Goal: Task Accomplishment & Management: Manage account settings

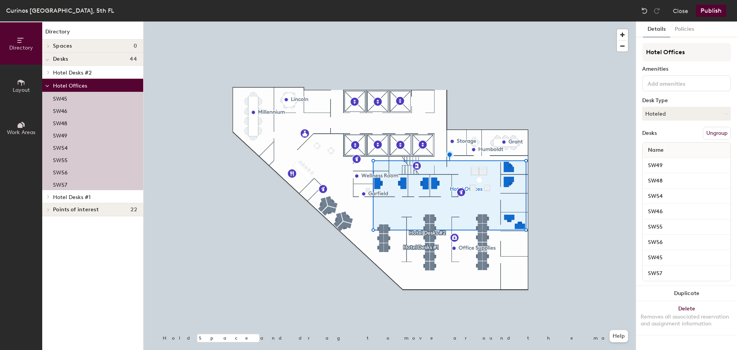
click at [711, 137] on button "Ungroup" at bounding box center [717, 133] width 28 height 13
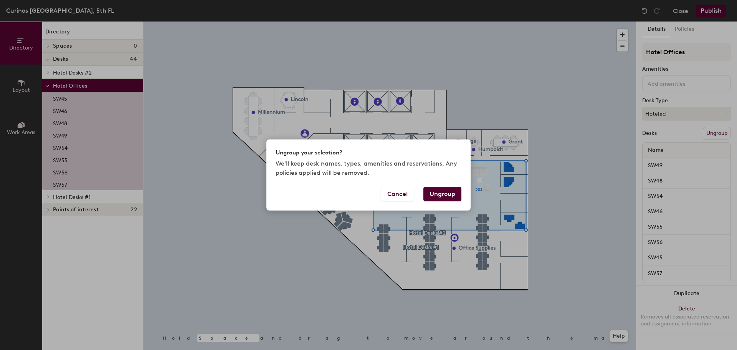
click at [442, 194] on button "Ungroup" at bounding box center [442, 193] width 38 height 15
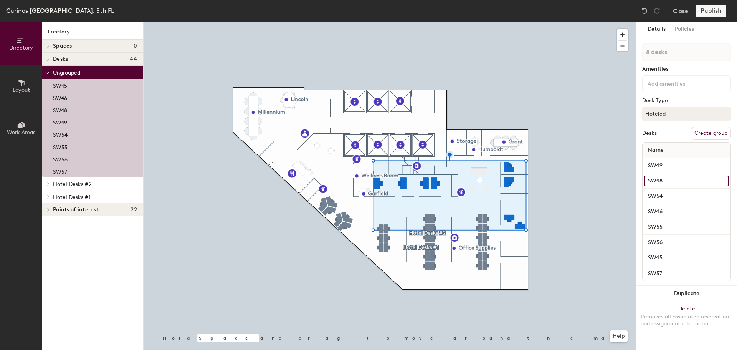
click at [655, 180] on input "SW48" at bounding box center [686, 180] width 85 height 11
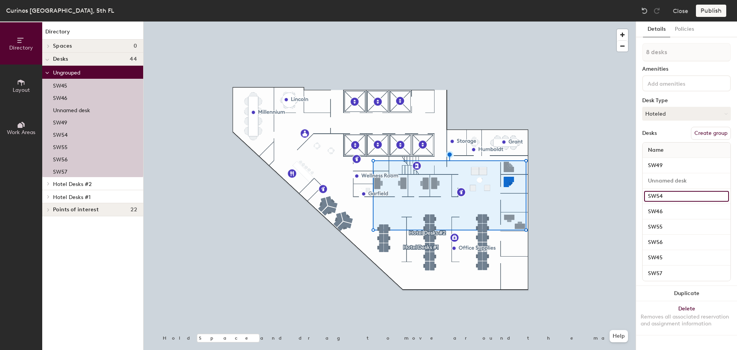
click at [663, 194] on input "SW54" at bounding box center [686, 196] width 85 height 11
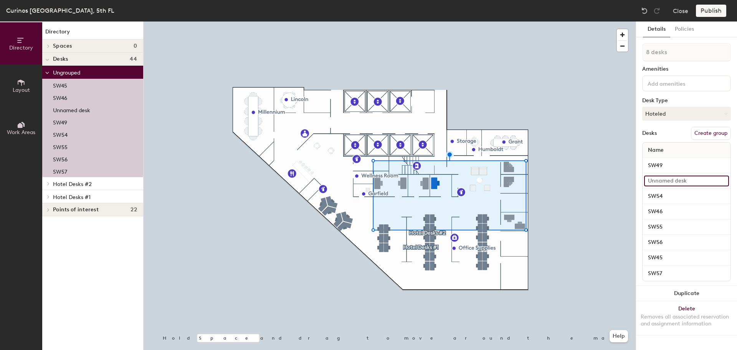
click at [668, 178] on input at bounding box center [686, 180] width 85 height 11
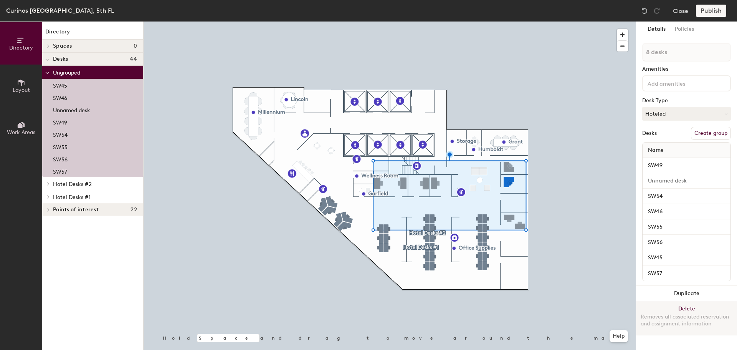
click at [688, 309] on button "Delete Removes all associated reservation and assignment information" at bounding box center [686, 318] width 101 height 34
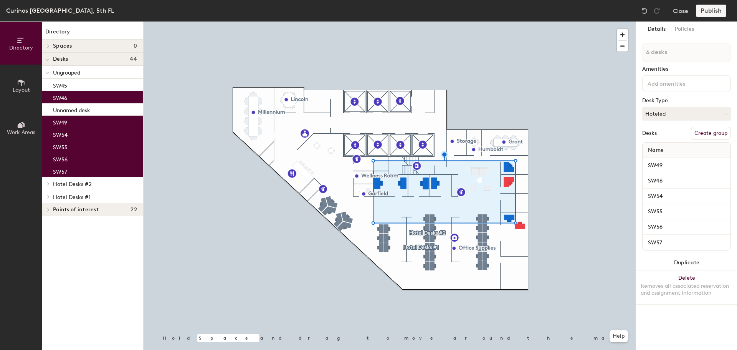
type input "7 desks"
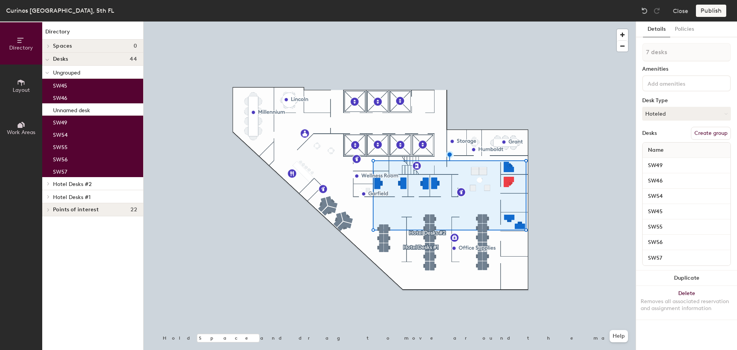
click at [685, 149] on div "Name" at bounding box center [686, 149] width 88 height 15
click at [701, 134] on button "Create group" at bounding box center [711, 133] width 40 height 13
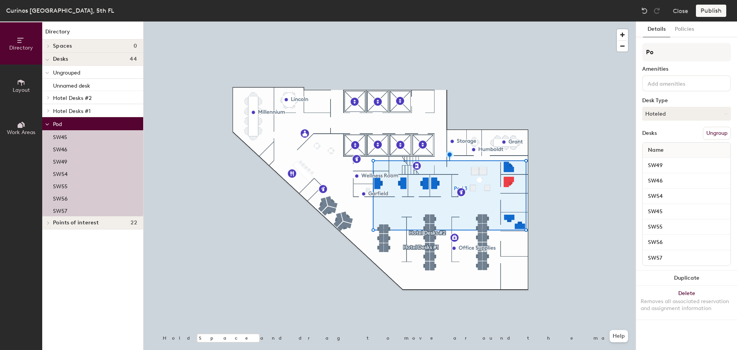
type input "P"
type input "Offices"
click at [713, 11] on div "Publish" at bounding box center [713, 11] width 35 height 12
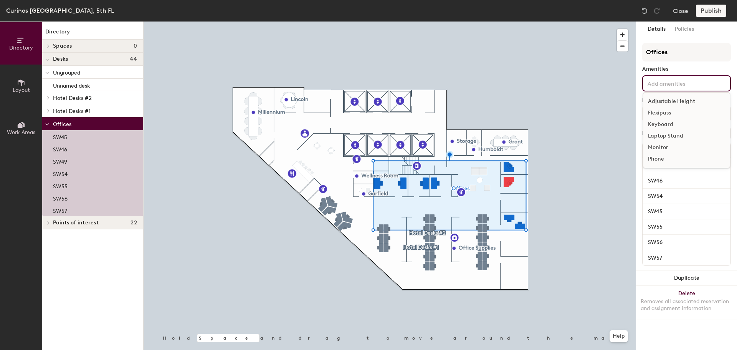
click at [673, 86] on input at bounding box center [680, 82] width 69 height 9
click at [665, 149] on div "Monitor" at bounding box center [686, 148] width 86 height 12
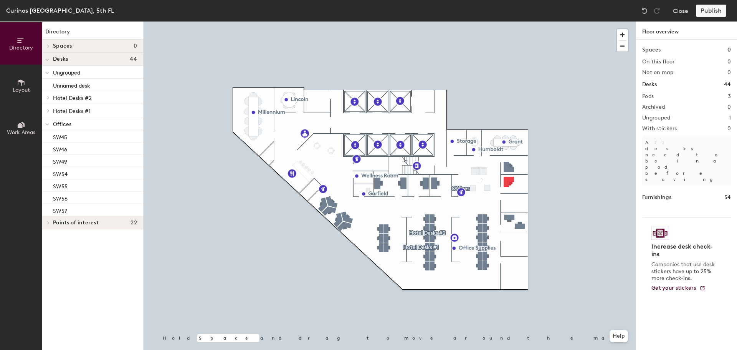
click at [721, 11] on div "Publish" at bounding box center [713, 11] width 35 height 12
click at [706, 10] on div "Publish" at bounding box center [713, 11] width 35 height 12
click at [683, 12] on button "Close" at bounding box center [680, 11] width 15 height 12
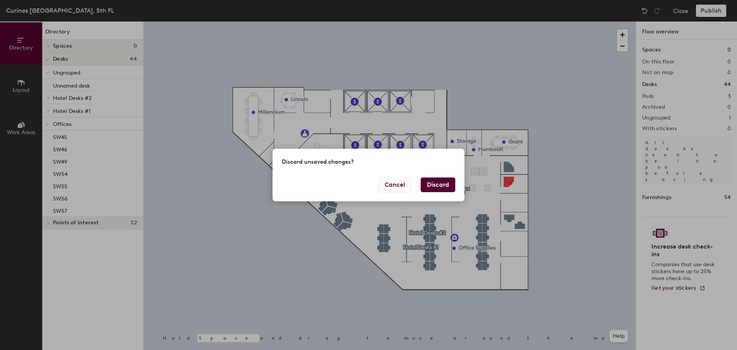
click at [401, 185] on button "Cancel" at bounding box center [394, 184] width 33 height 15
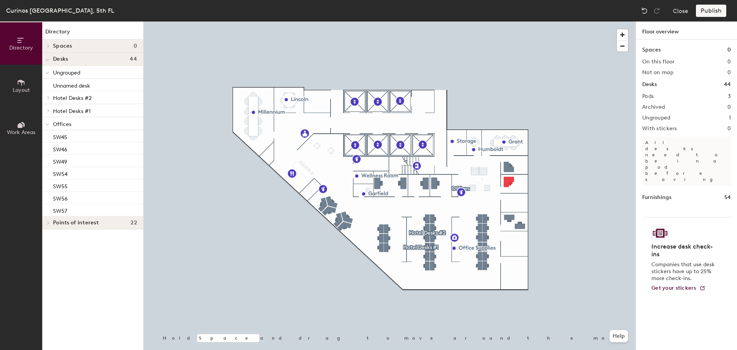
click at [715, 10] on div "Publish" at bounding box center [713, 11] width 35 height 12
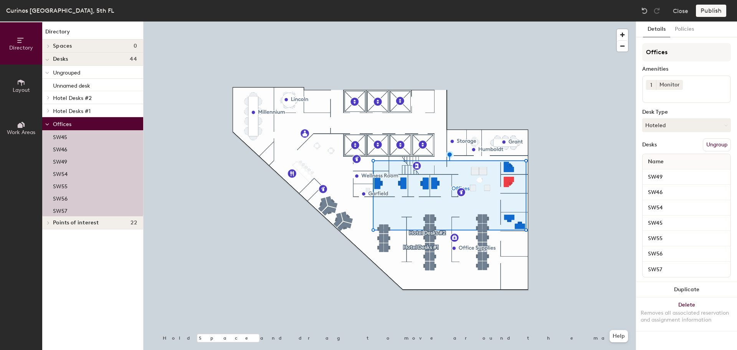
click at [713, 12] on div "Publish" at bounding box center [713, 11] width 35 height 12
click at [698, 127] on button "Hoteled" at bounding box center [686, 125] width 89 height 14
click at [654, 170] on div "Hoteled" at bounding box center [680, 172] width 77 height 12
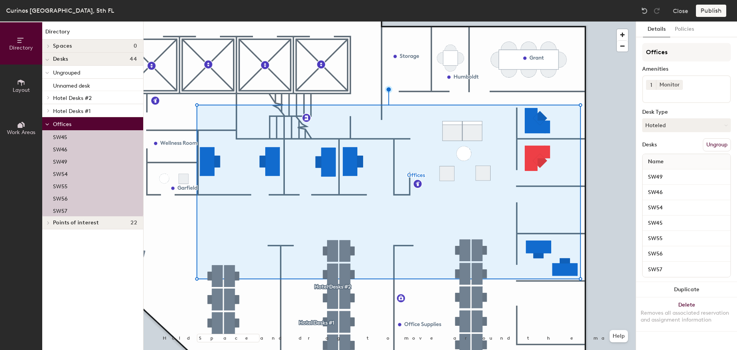
click at [701, 13] on div "Publish" at bounding box center [713, 11] width 35 height 12
click at [680, 12] on button "Close" at bounding box center [680, 11] width 15 height 12
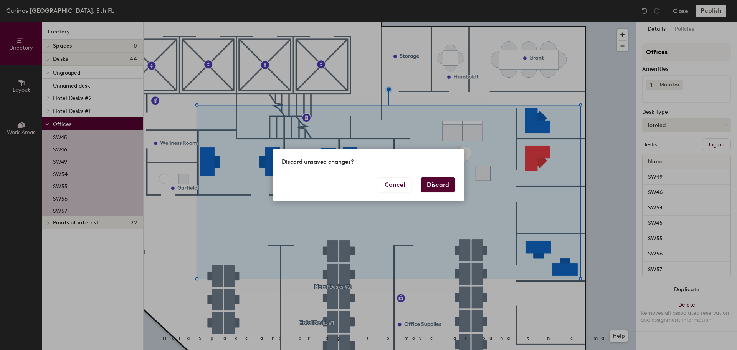
click at [428, 188] on button "Discard" at bounding box center [438, 184] width 35 height 15
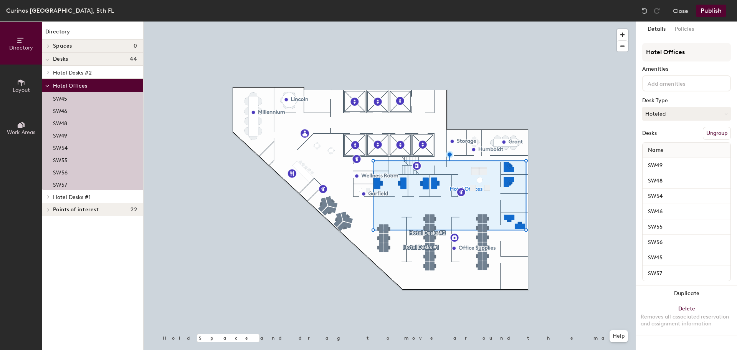
click at [715, 134] on button "Ungroup" at bounding box center [717, 133] width 28 height 13
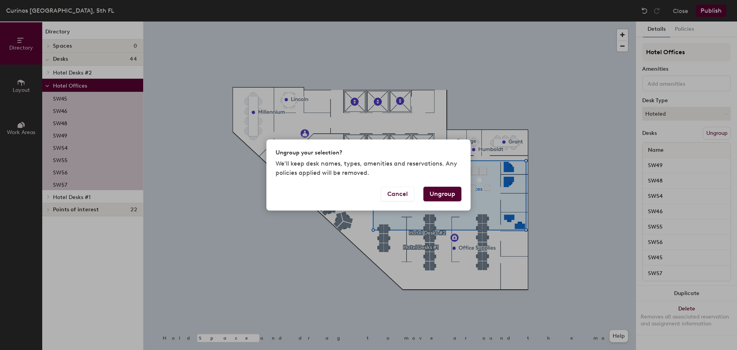
click at [433, 190] on button "Ungroup" at bounding box center [442, 193] width 38 height 15
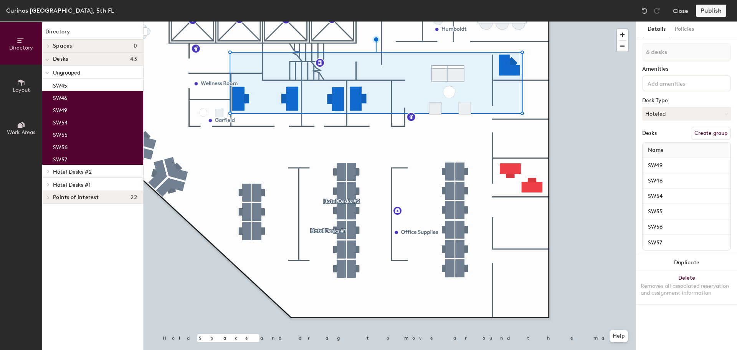
type input "7 desks"
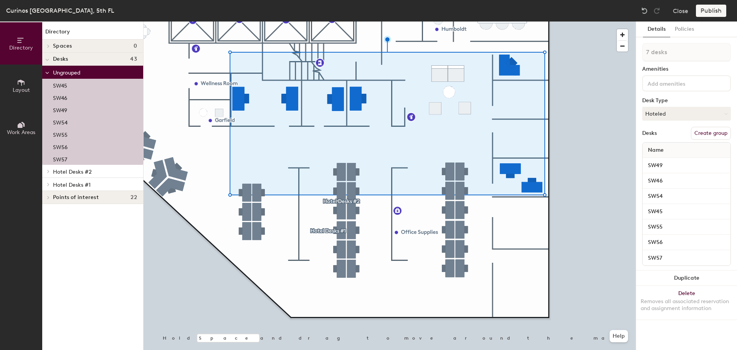
click at [702, 134] on button "Create group" at bounding box center [711, 133] width 40 height 13
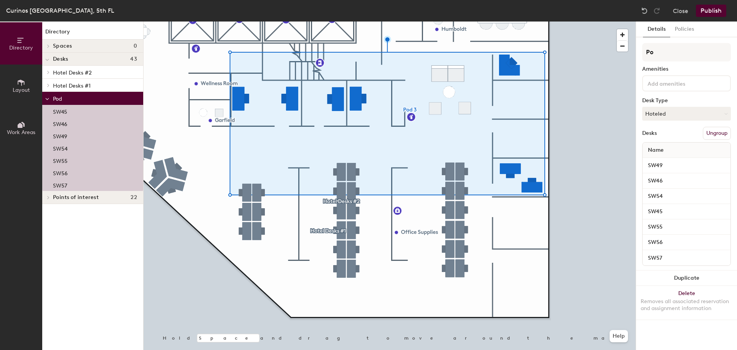
type input "P"
type input "Offices"
click at [692, 81] on input at bounding box center [680, 82] width 69 height 9
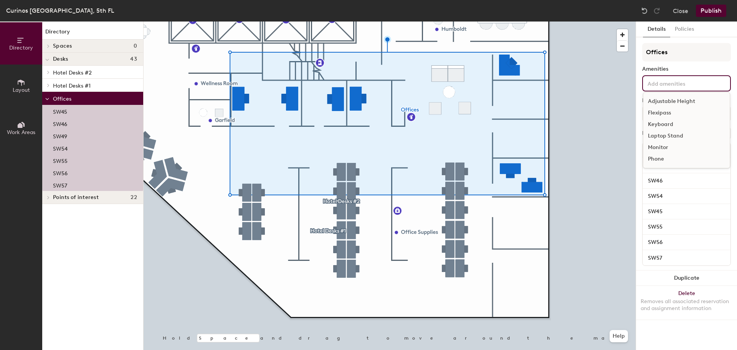
click at [654, 148] on div "Monitor" at bounding box center [686, 148] width 86 height 12
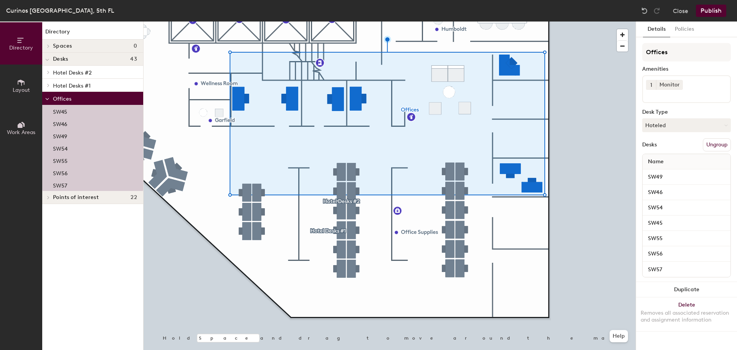
click at [706, 13] on button "Publish" at bounding box center [711, 11] width 30 height 12
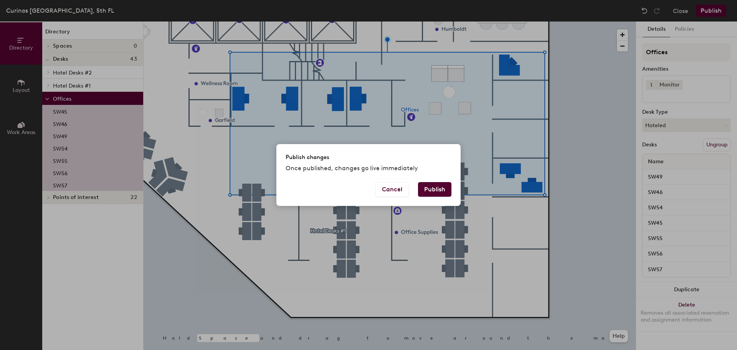
click at [426, 186] on button "Publish" at bounding box center [434, 189] width 33 height 15
